Goal: Navigation & Orientation: Understand site structure

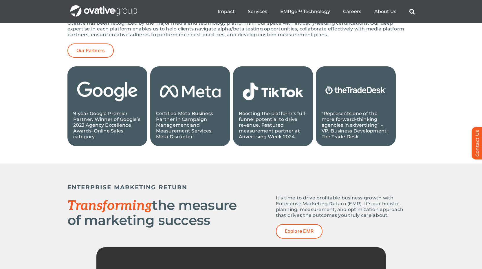
scroll to position [553, 0]
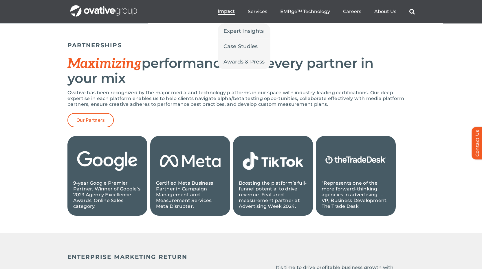
click at [230, 11] on span "Impact" at bounding box center [226, 11] width 17 height 6
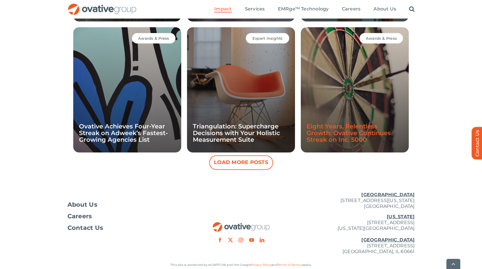
scroll to position [560, 0]
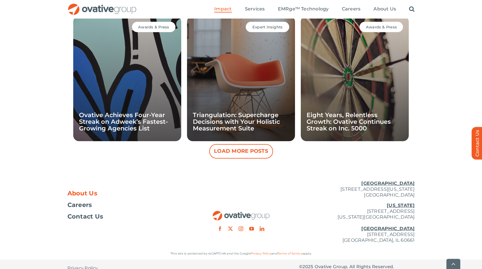
click at [82, 194] on span "About Us" at bounding box center [82, 193] width 30 height 6
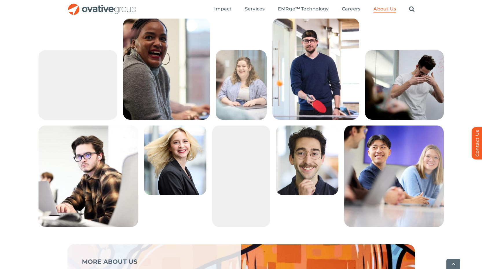
scroll to position [1215, 0]
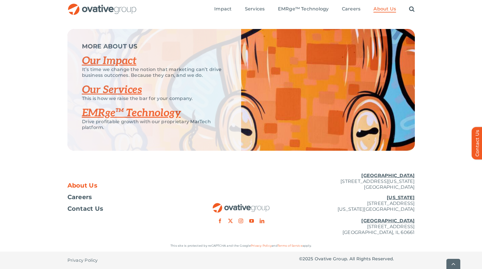
click at [115, 90] on link "Our Services" at bounding box center [112, 89] width 60 height 13
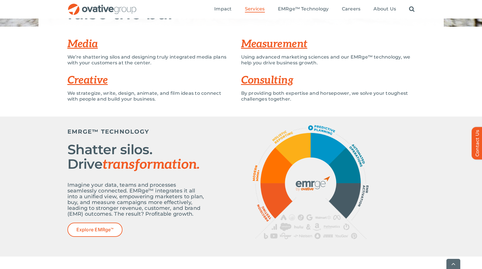
scroll to position [115, 0]
